Goal: Information Seeking & Learning: Learn about a topic

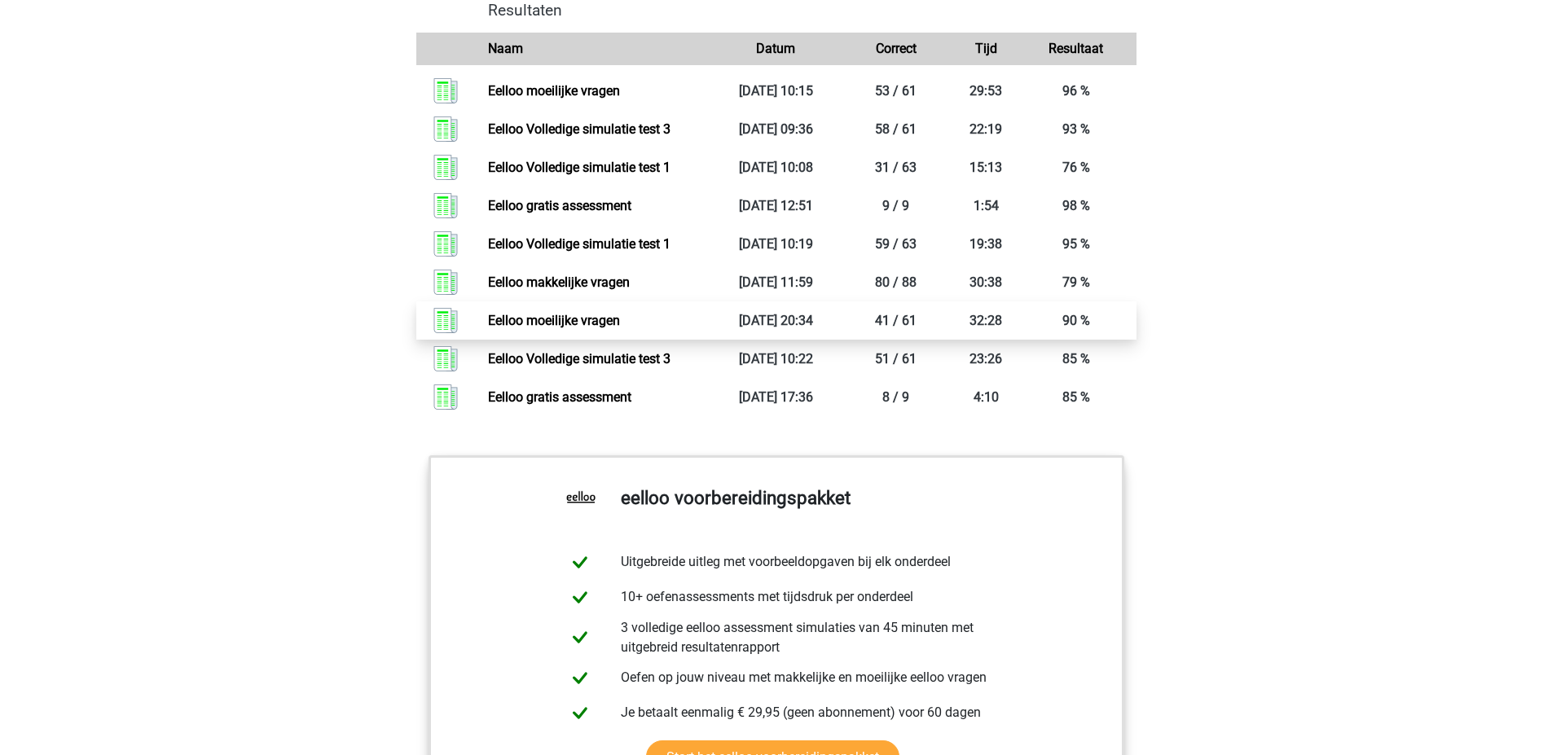
scroll to position [1629, 0]
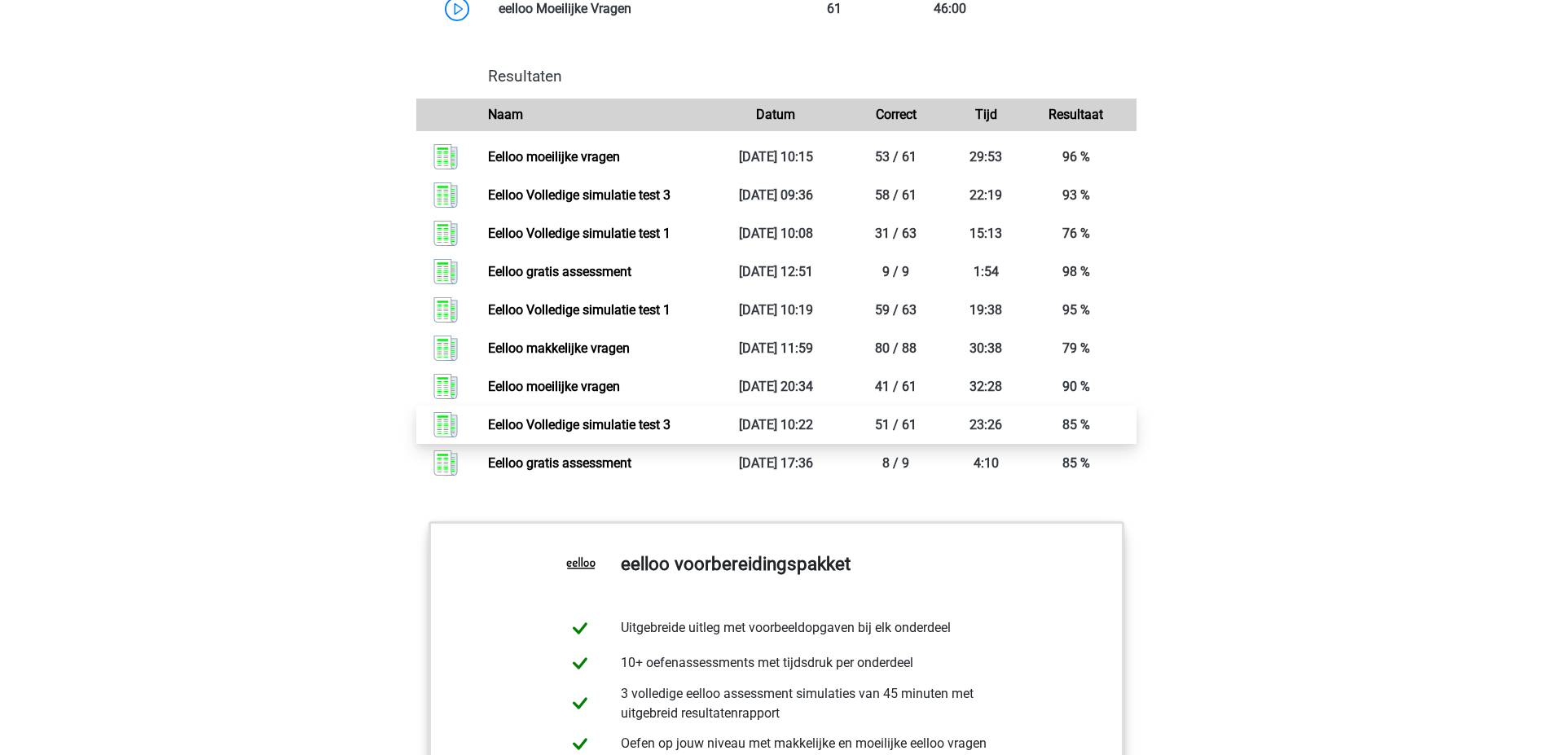
click at [670, 432] on link "Eelloo Volledige simulatie test 3" at bounding box center [579, 424] width 182 height 15
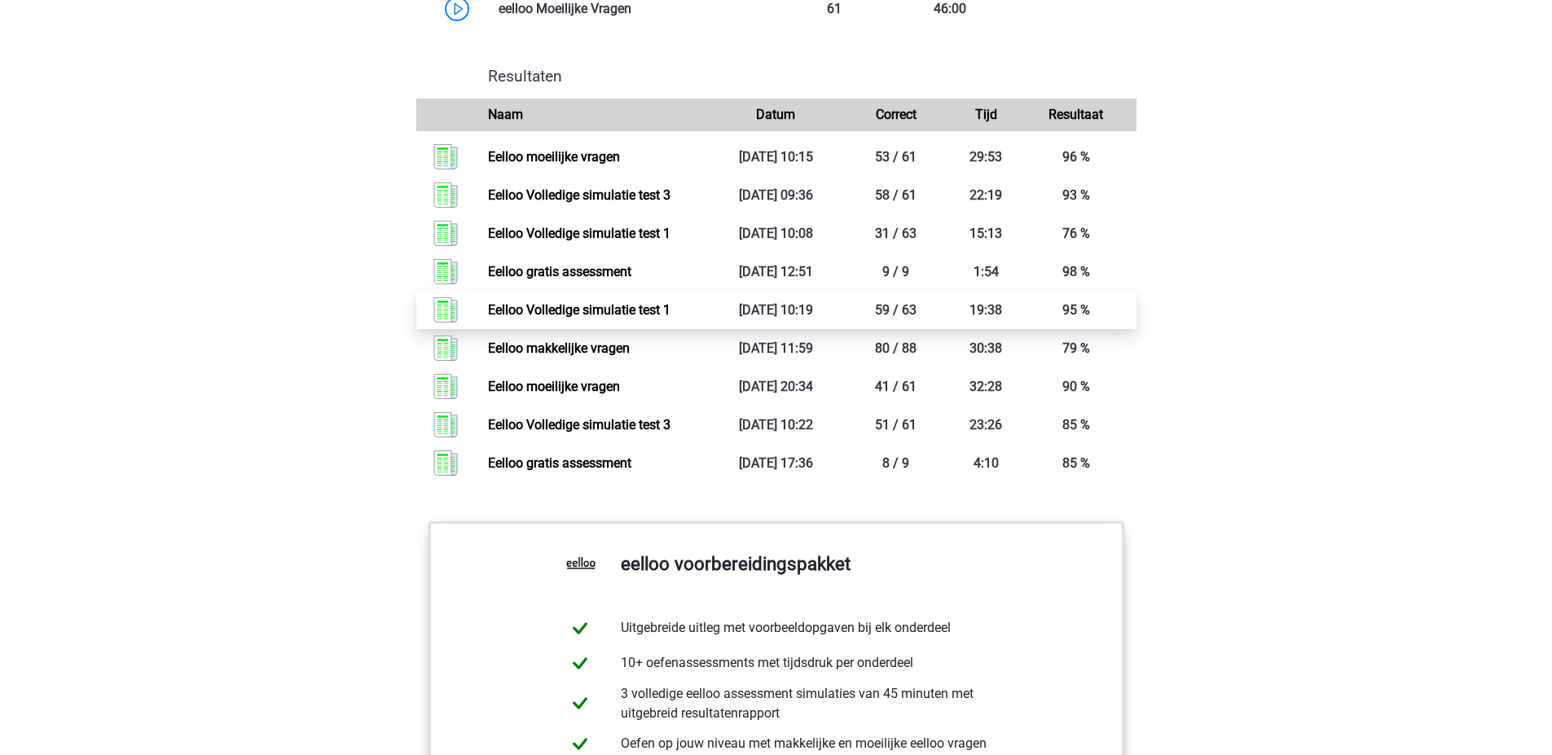
click at [666, 318] on link "Eelloo Volledige simulatie test 1" at bounding box center [579, 309] width 182 height 15
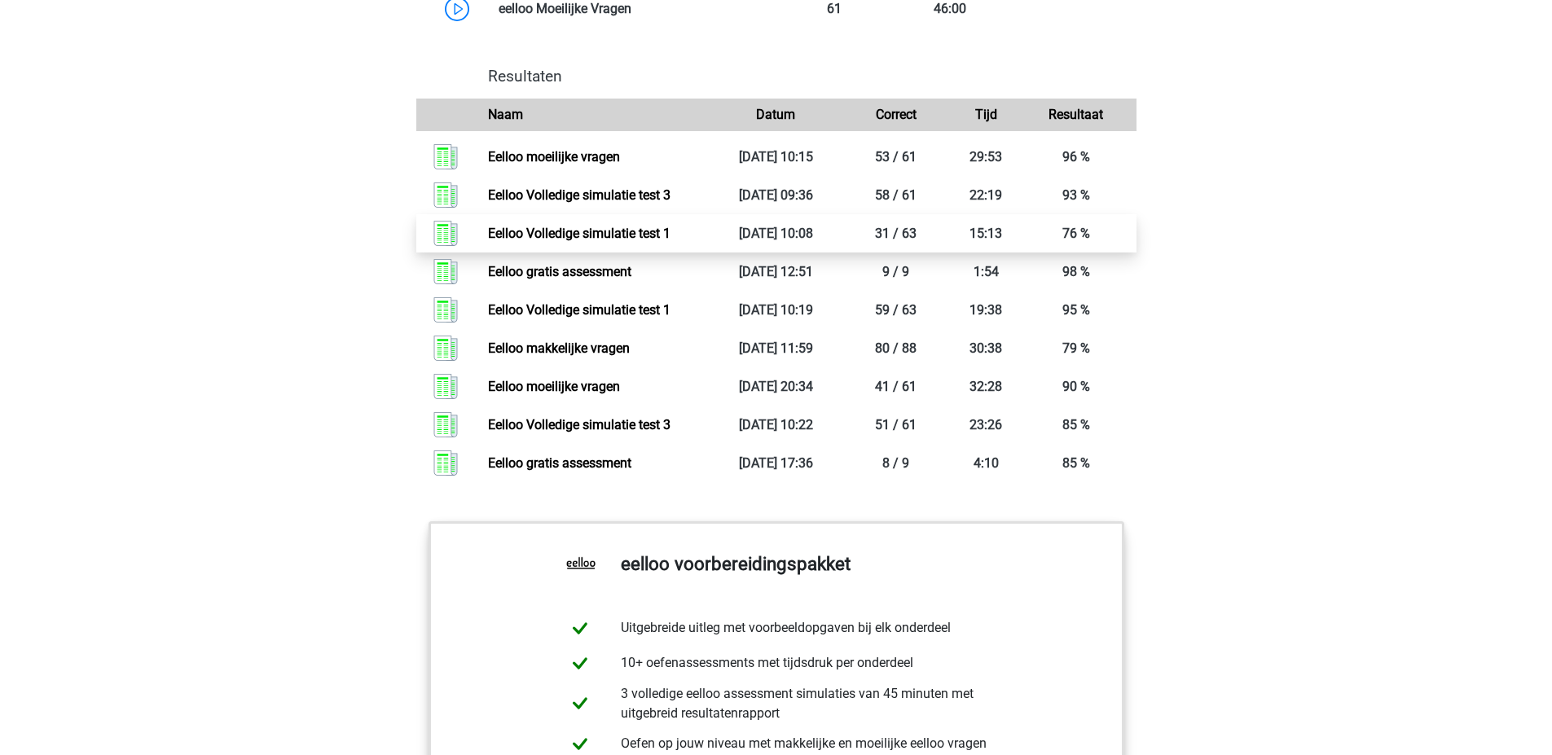
click at [670, 241] on link "Eelloo Volledige simulatie test 1" at bounding box center [579, 233] width 182 height 15
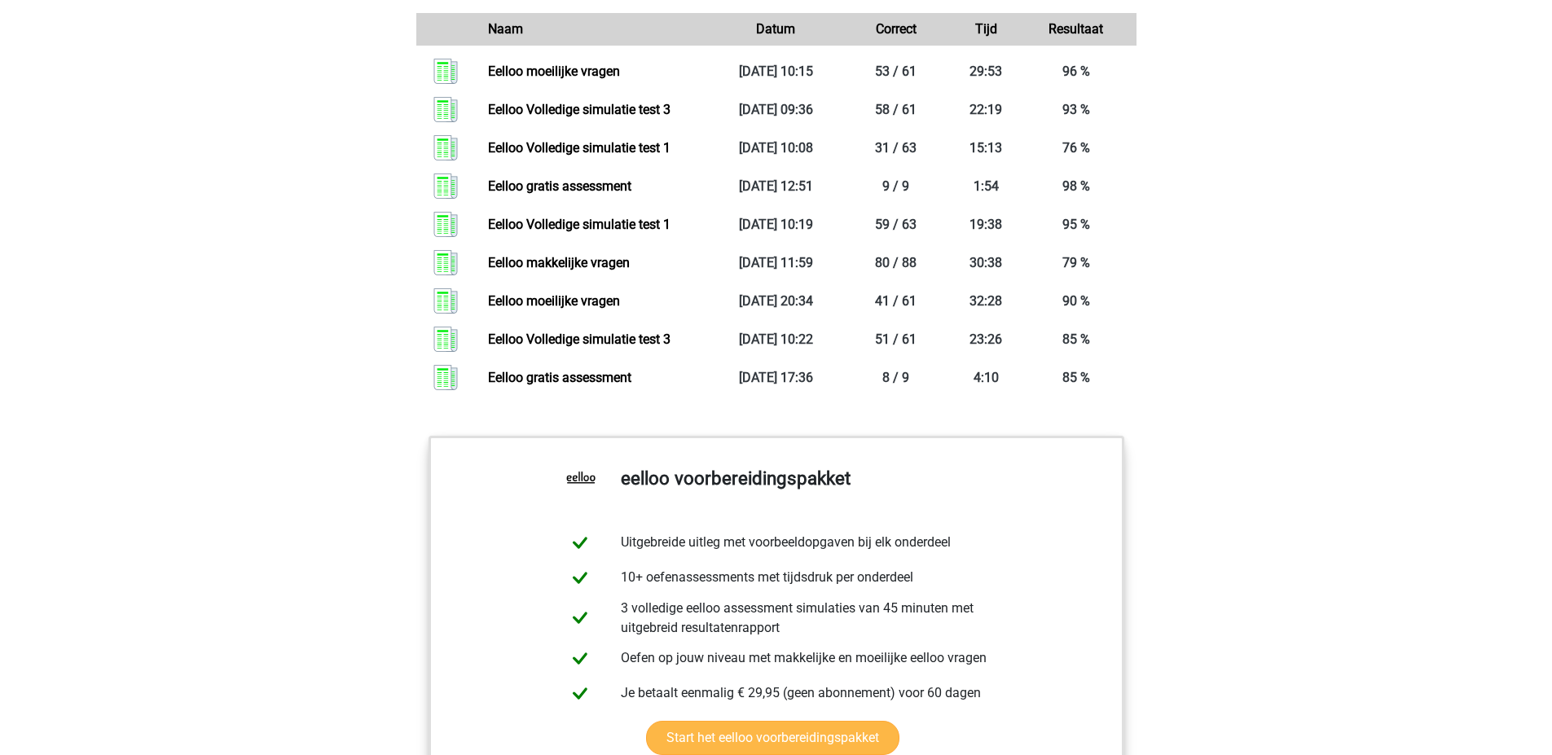
scroll to position [1710, 0]
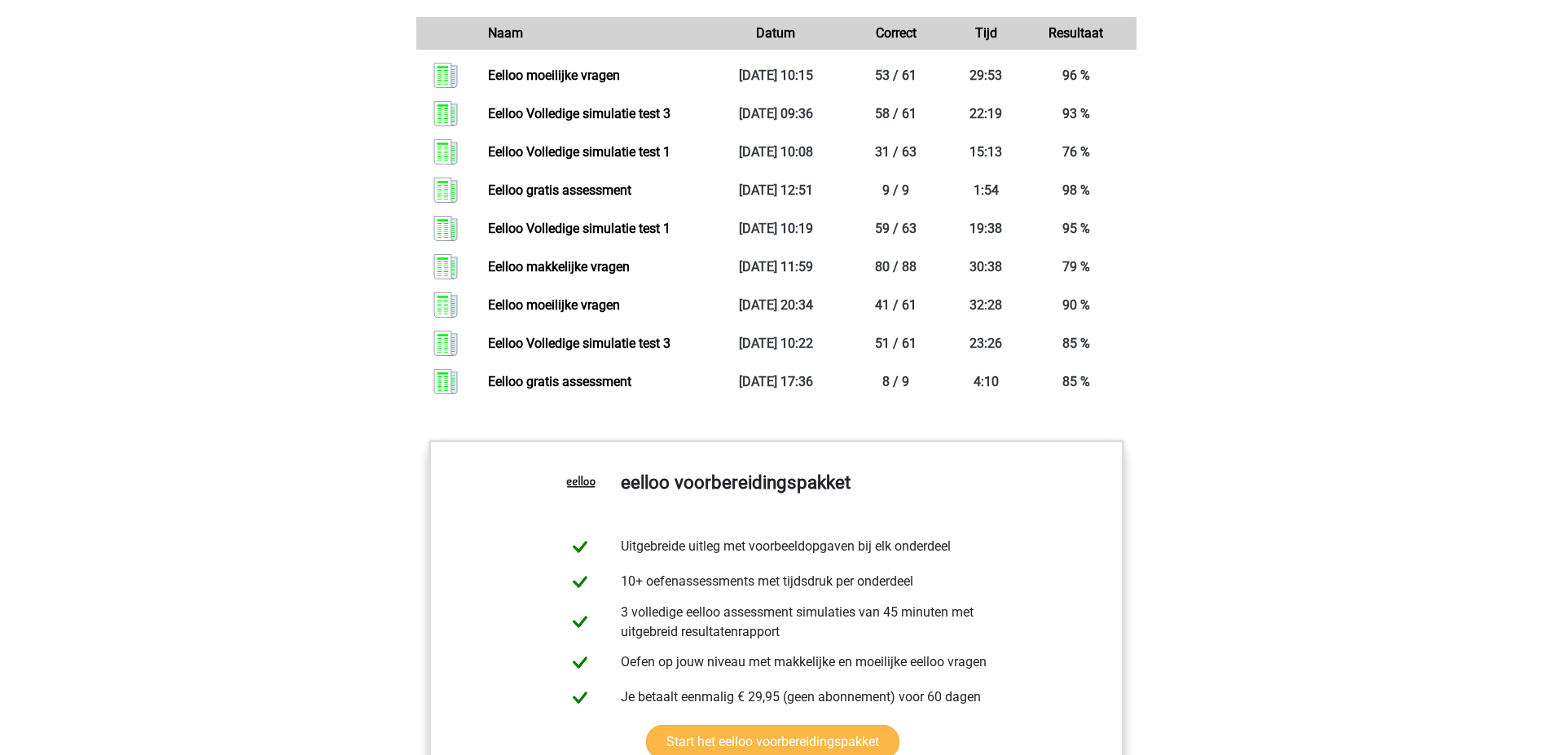
click at [670, 160] on link "Eelloo Volledige simulatie test 1" at bounding box center [579, 151] width 182 height 15
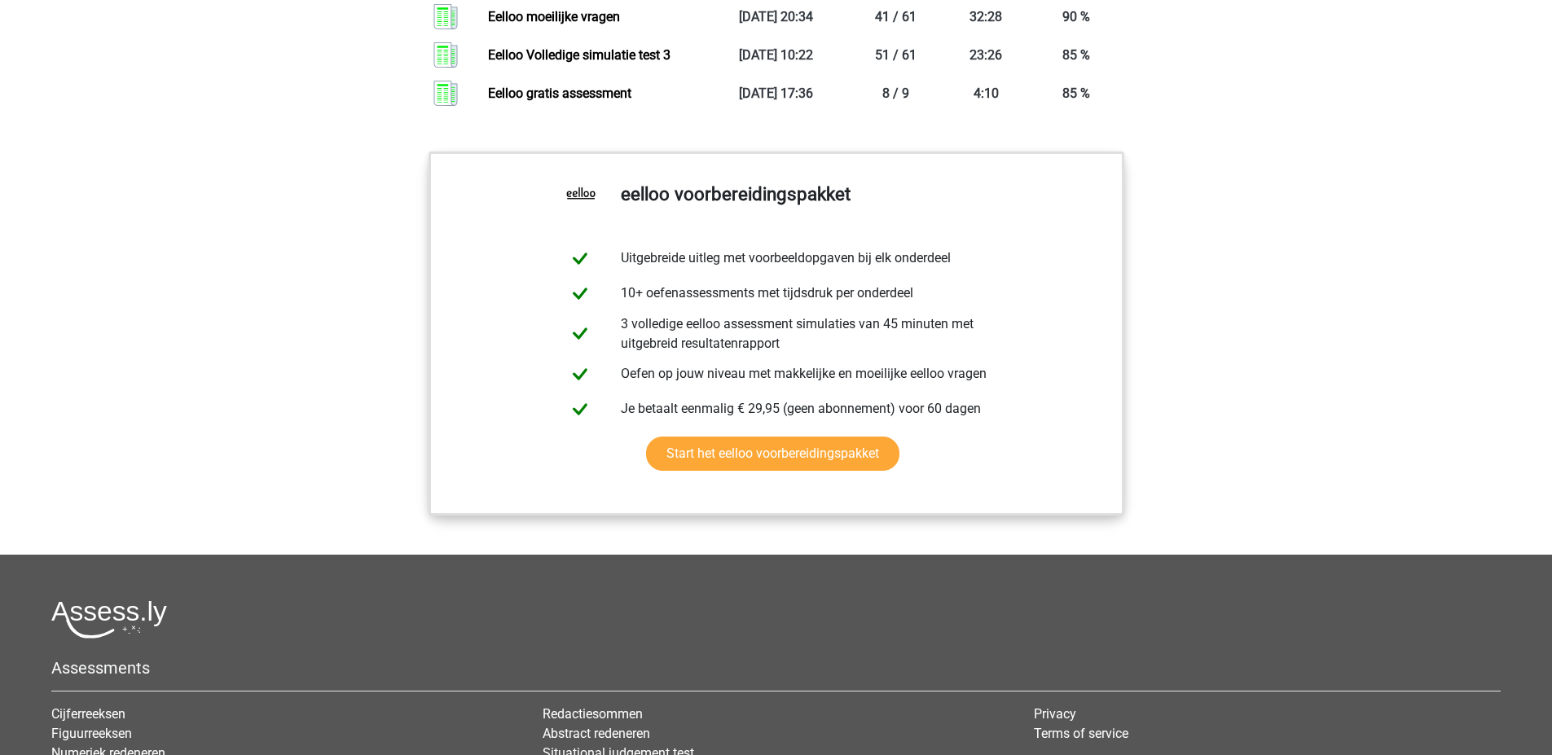
scroll to position [2199, 0]
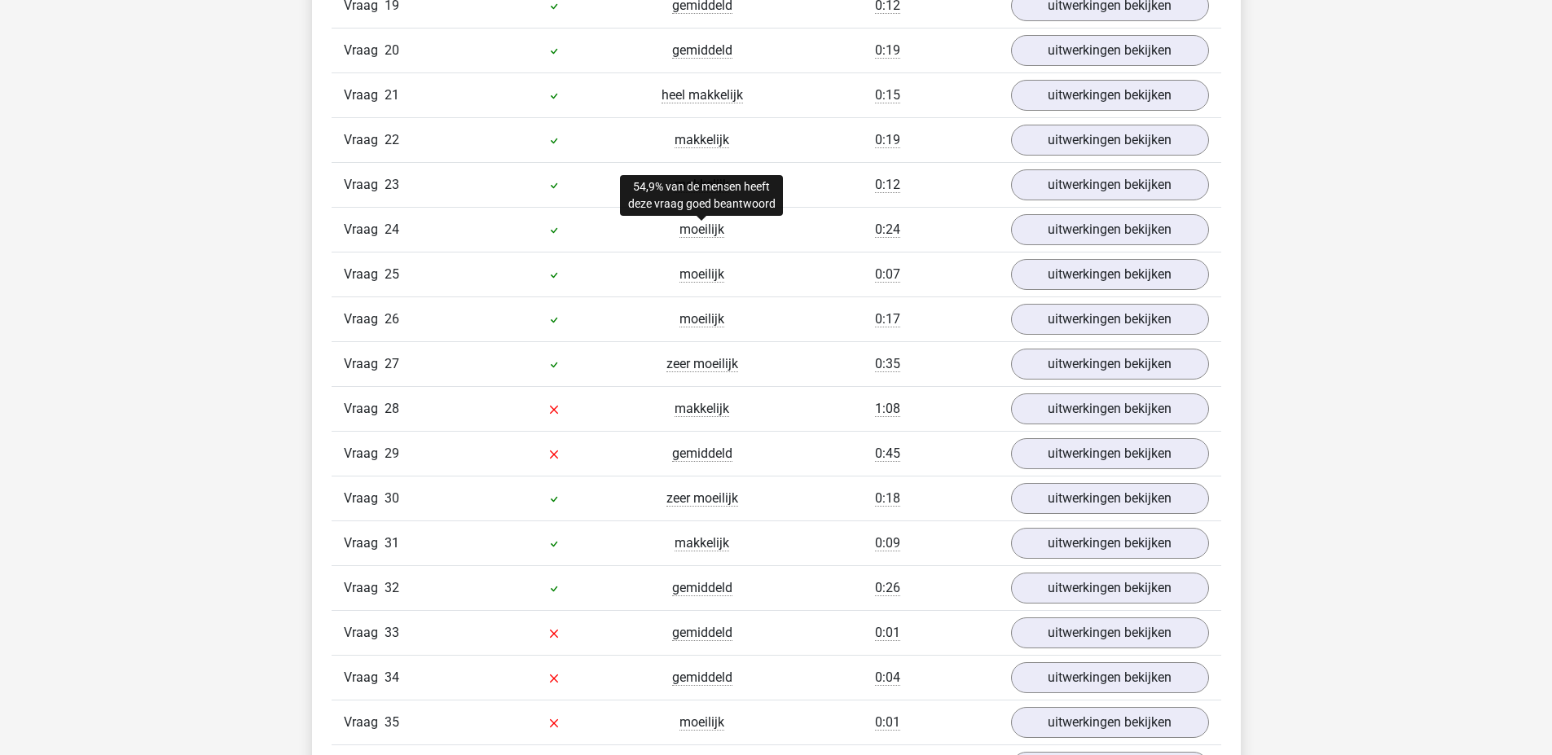
scroll to position [2688, 0]
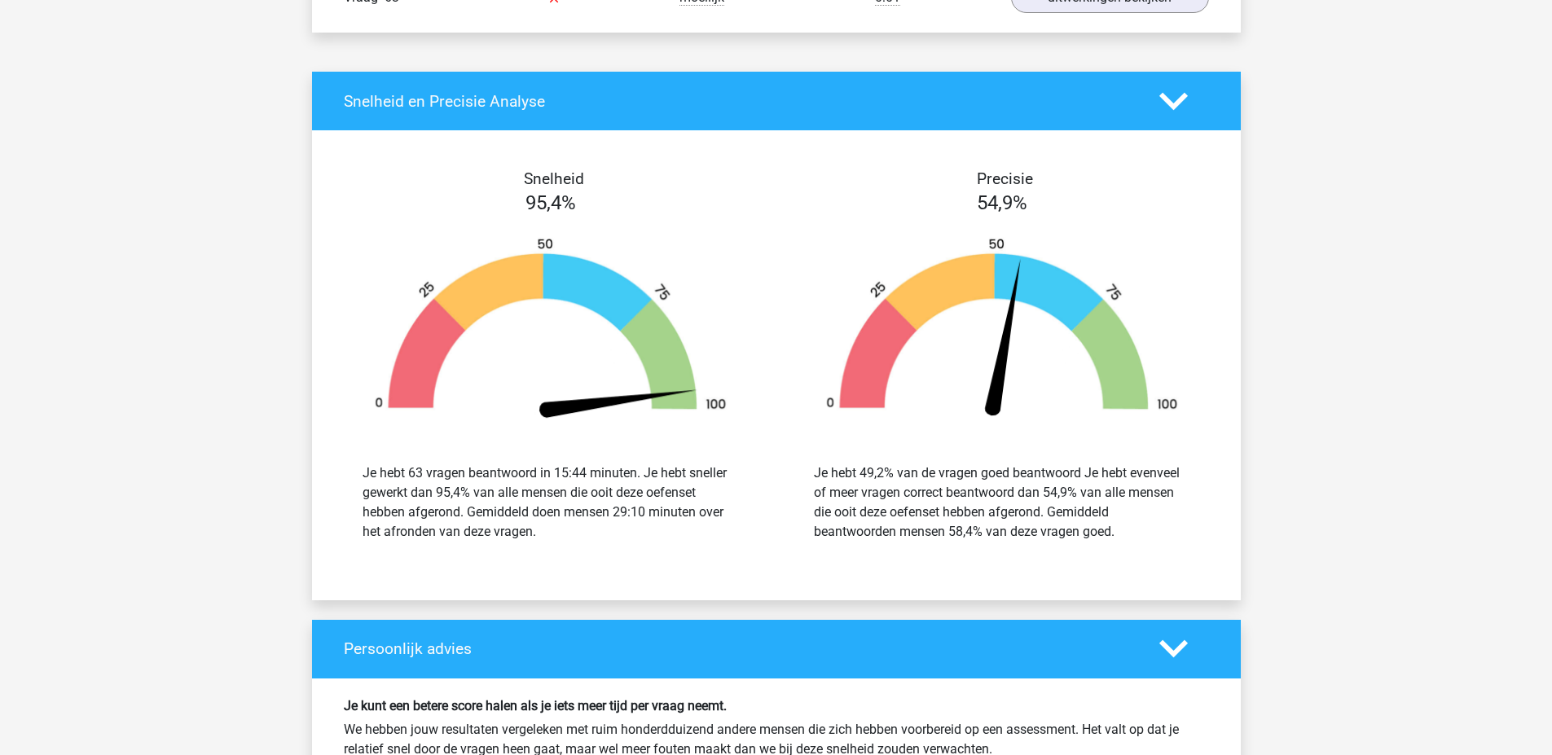
scroll to position [4805, 0]
